Goal: Check status: Check status

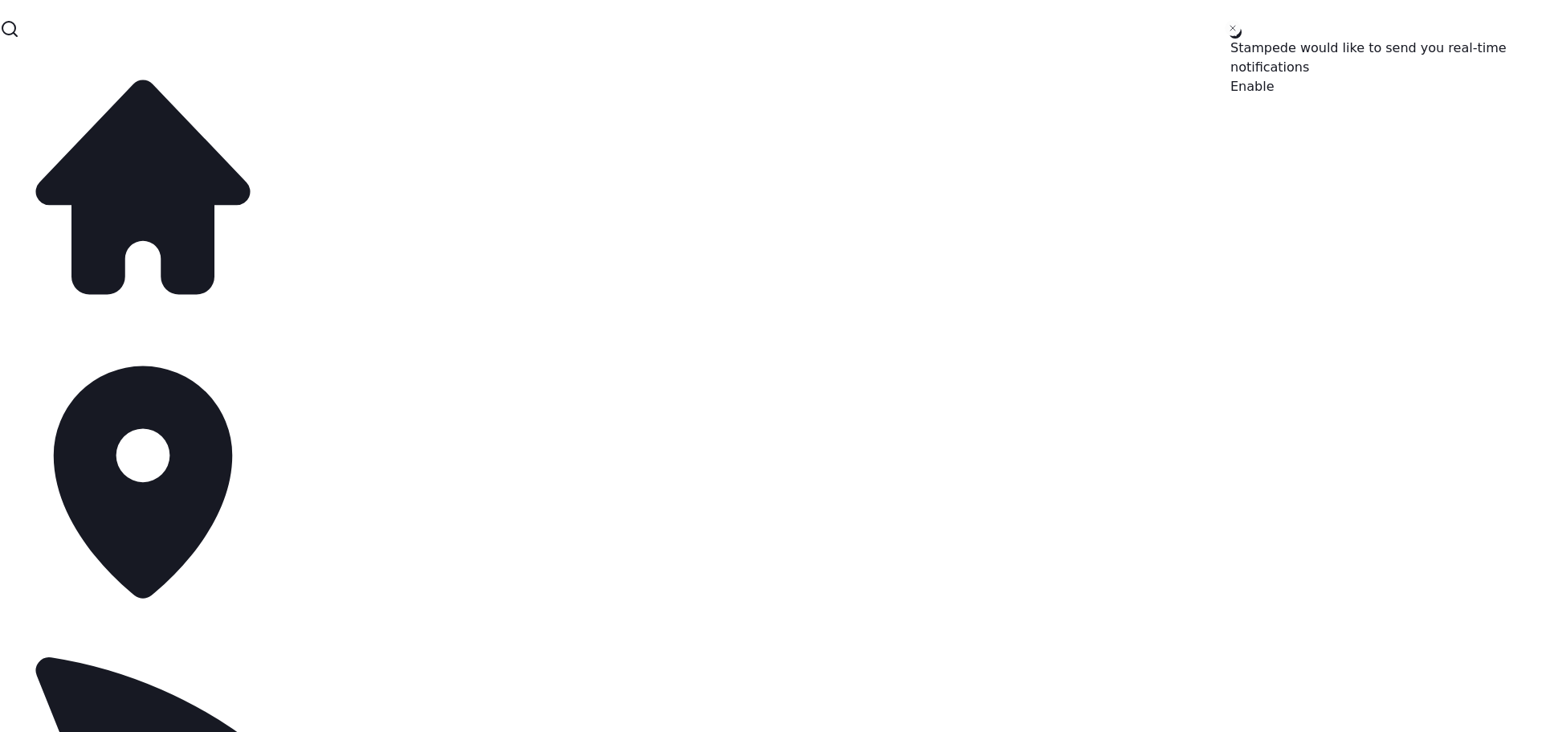
scroll to position [0, 0]
